Goal: Book appointment/travel/reservation

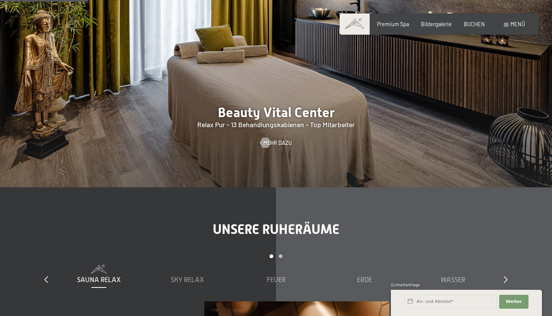
scroll to position [776, 0]
click at [279, 139] on span "Mehr dazu" at bounding box center [285, 143] width 29 height 8
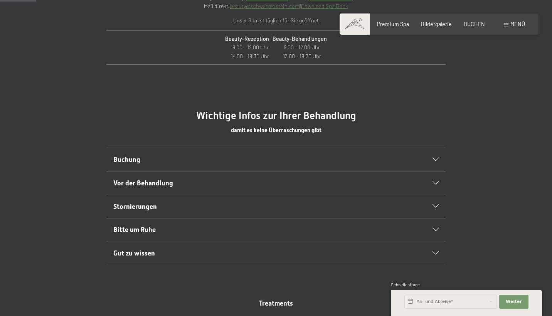
scroll to position [351, 0]
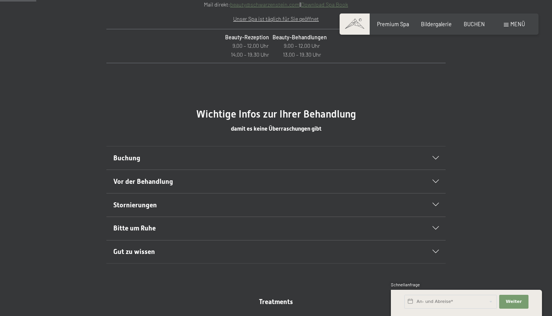
click at [428, 157] on div at bounding box center [431, 158] width 15 height 3
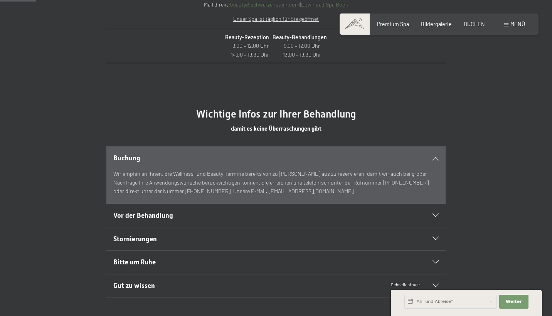
click at [429, 158] on div at bounding box center [431, 158] width 15 height 3
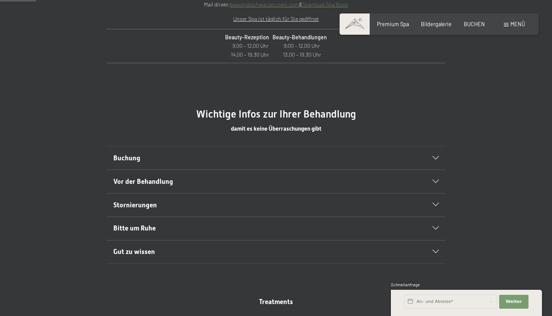
click at [430, 181] on div at bounding box center [431, 181] width 15 height 3
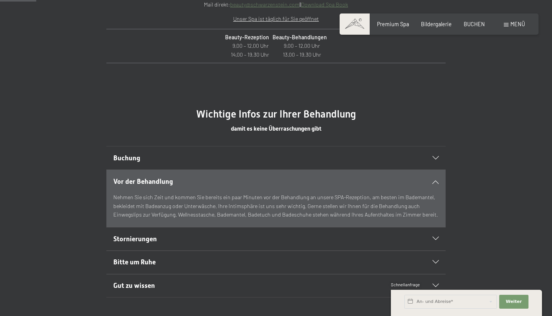
click at [435, 177] on div "Vor der Behandlung" at bounding box center [276, 181] width 326 height 23
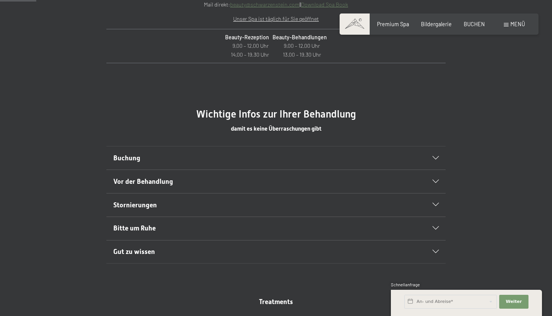
click at [437, 229] on div "Bitte um Ruhe" at bounding box center [276, 228] width 326 height 23
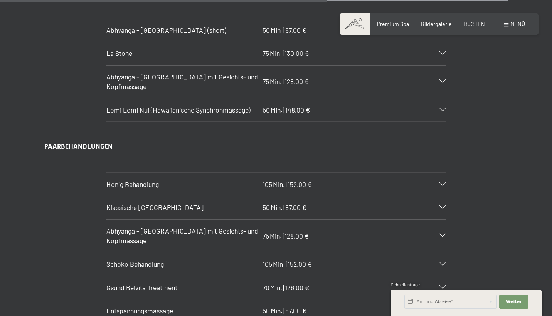
scroll to position [3183, 0]
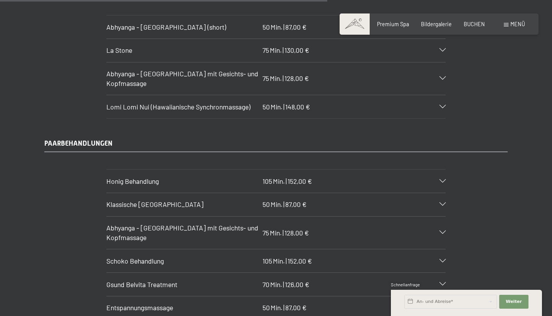
click at [446, 193] on section "Klassische Ganzkörpermassage 50 Min. | 87,00 € Der gesamte Körper wird durch di…" at bounding box center [275, 205] width 339 height 24
click at [440, 203] on icon at bounding box center [442, 204] width 6 height 3
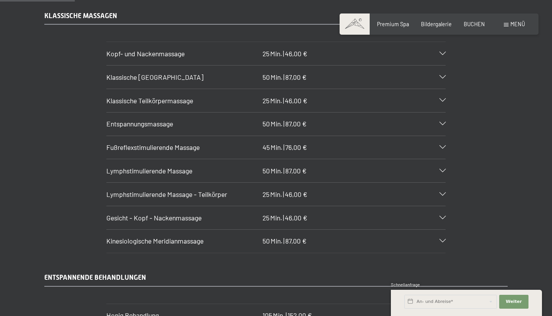
scroll to position [743, 0]
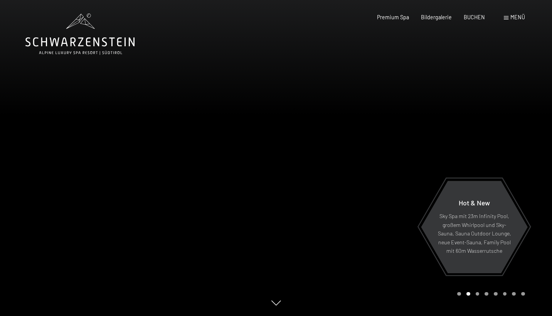
click at [505, 19] on span at bounding box center [506, 17] width 5 height 3
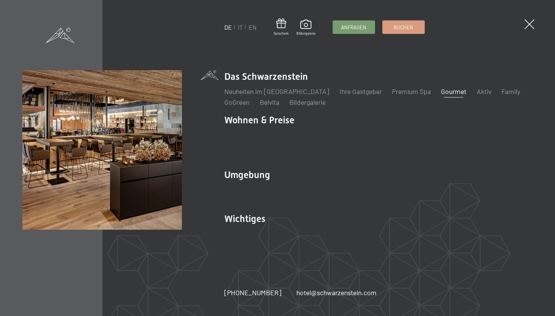
click at [441, 96] on link "Gourmet" at bounding box center [453, 91] width 25 height 8
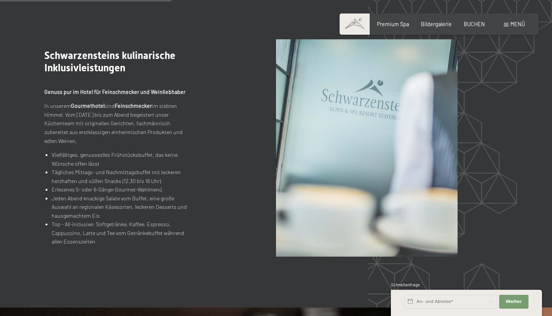
scroll to position [763, 0]
click at [473, 24] on span "BUCHEN" at bounding box center [474, 23] width 21 height 7
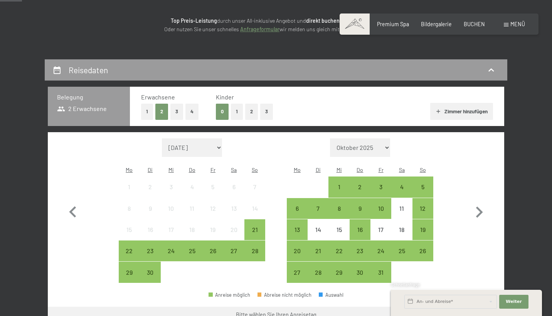
scroll to position [103, 0]
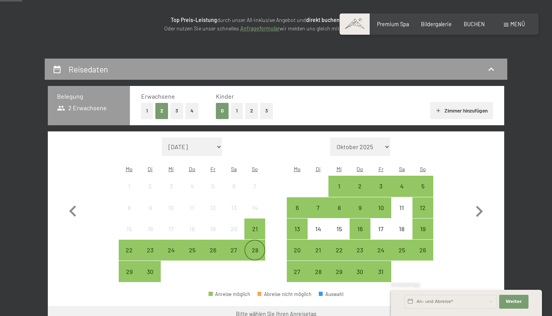
click at [251, 247] on div "28" at bounding box center [254, 256] width 19 height 19
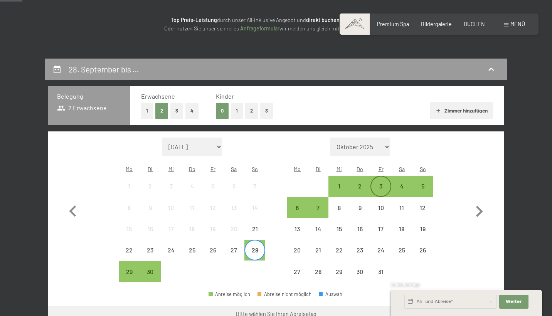
click at [383, 177] on div "3" at bounding box center [380, 186] width 19 height 19
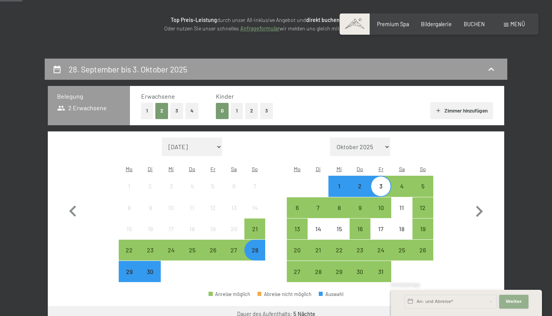
click at [515, 302] on span "Weiter" at bounding box center [514, 302] width 16 height 6
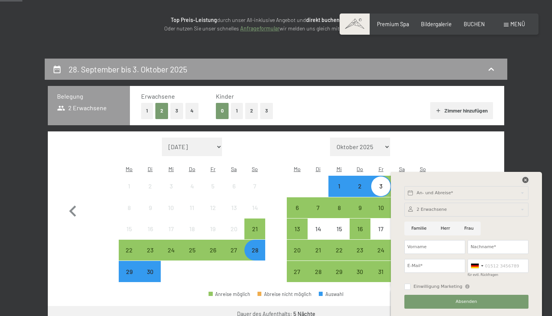
click at [524, 181] on icon at bounding box center [525, 180] width 6 height 6
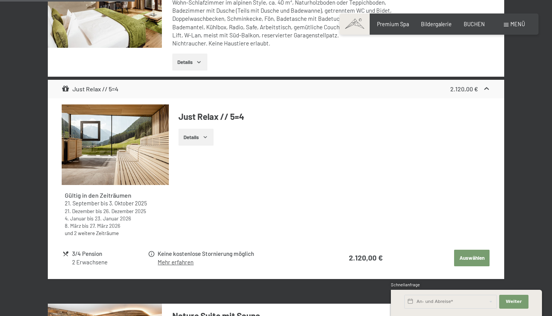
scroll to position [532, 0]
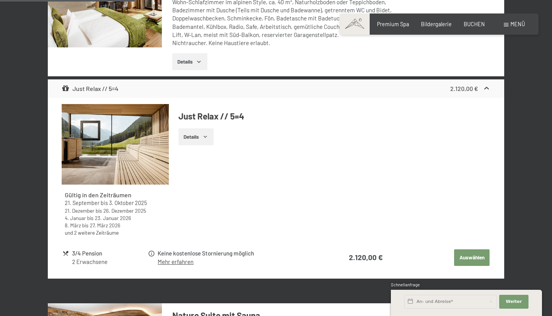
click at [176, 258] on link "Mehr erfahren" at bounding box center [176, 261] width 36 height 7
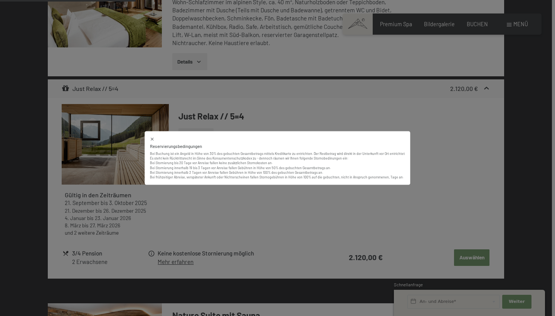
click at [152, 138] on icon at bounding box center [152, 139] width 5 height 5
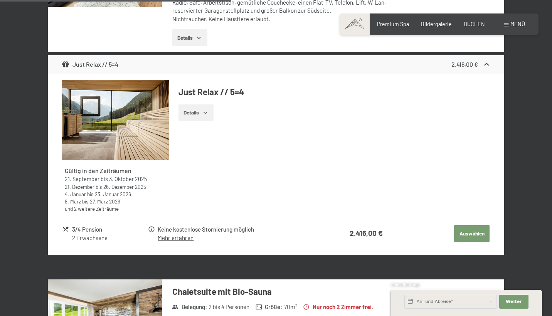
scroll to position [912, 0]
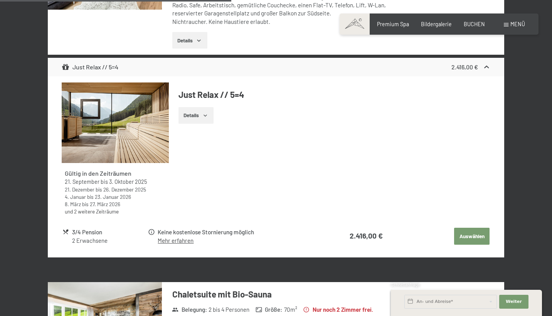
click at [195, 107] on button "Details" at bounding box center [195, 115] width 35 height 17
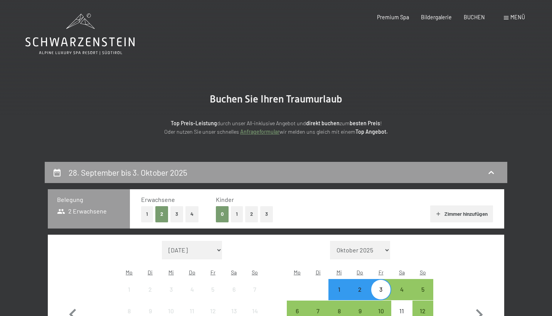
scroll to position [0, 0]
